Goal: Task Accomplishment & Management: Use online tool/utility

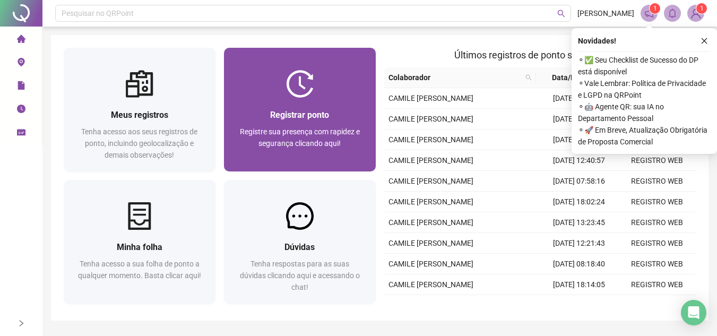
click at [285, 152] on div "Registre sua presença com rapidez e segurança clicando aqui!" at bounding box center [300, 143] width 126 height 35
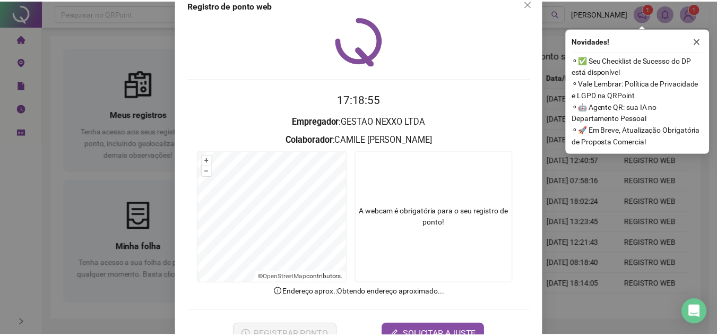
scroll to position [55, 0]
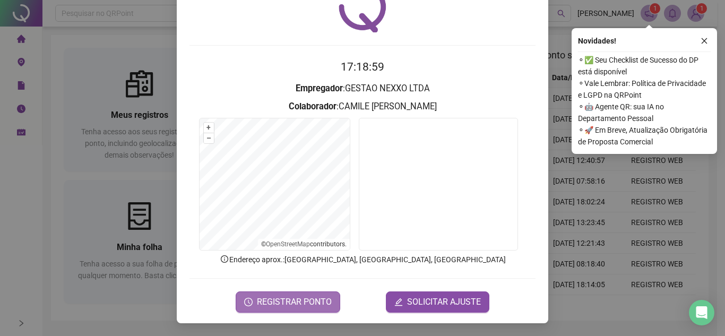
click at [282, 308] on button "REGISTRAR PONTO" at bounding box center [288, 301] width 105 height 21
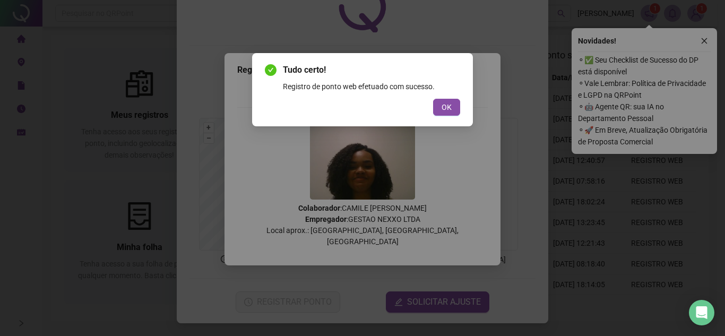
click at [457, 108] on button "OK" at bounding box center [446, 107] width 27 height 17
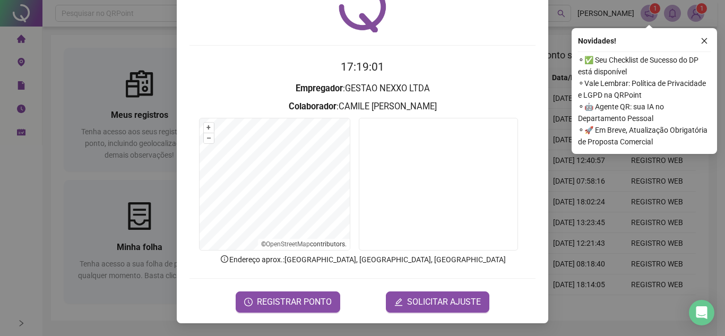
drag, startPoint x: 631, startPoint y: 220, endPoint x: 677, endPoint y: 97, distance: 131.7
click at [632, 223] on div "Registro de ponto web 17:19:01 Empregador : GESTAO NEXXO LTDA Colaborador : CAM…" at bounding box center [362, 168] width 725 height 336
